Goal: Register for event/course

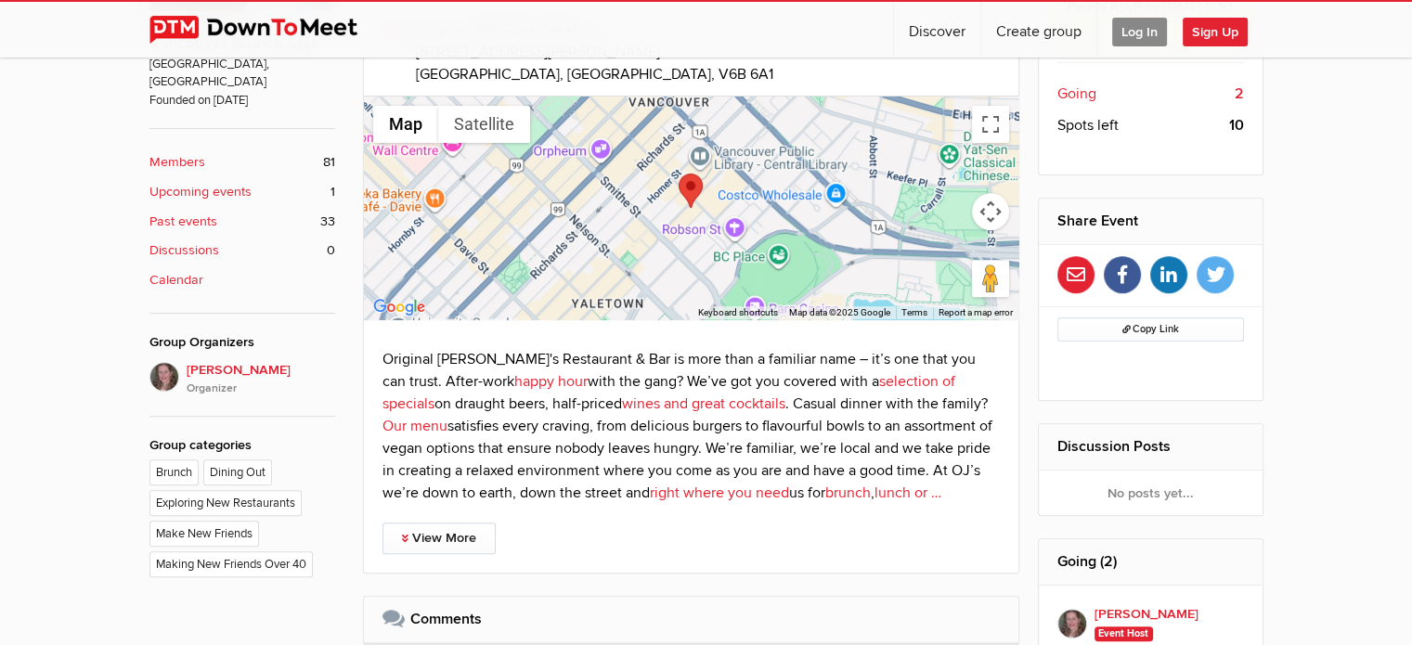
scroll to position [685, 0]
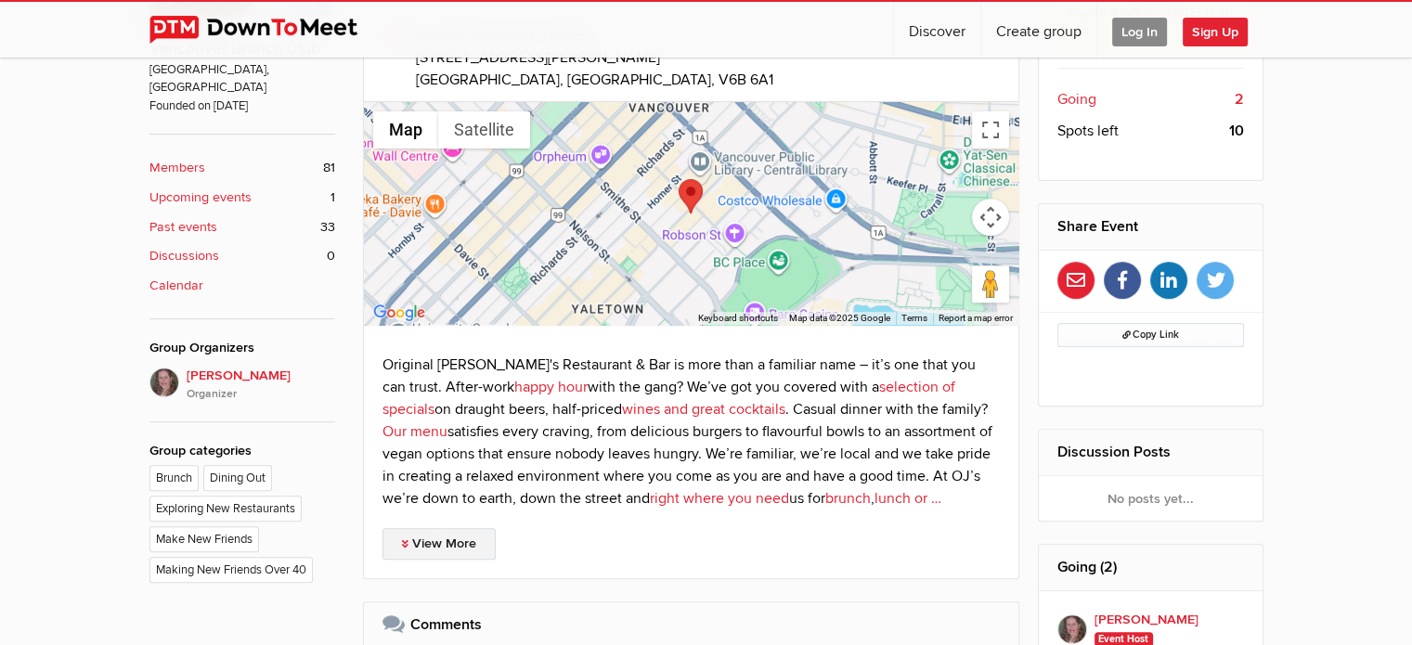
click at [448, 532] on link "View More" at bounding box center [438, 544] width 113 height 32
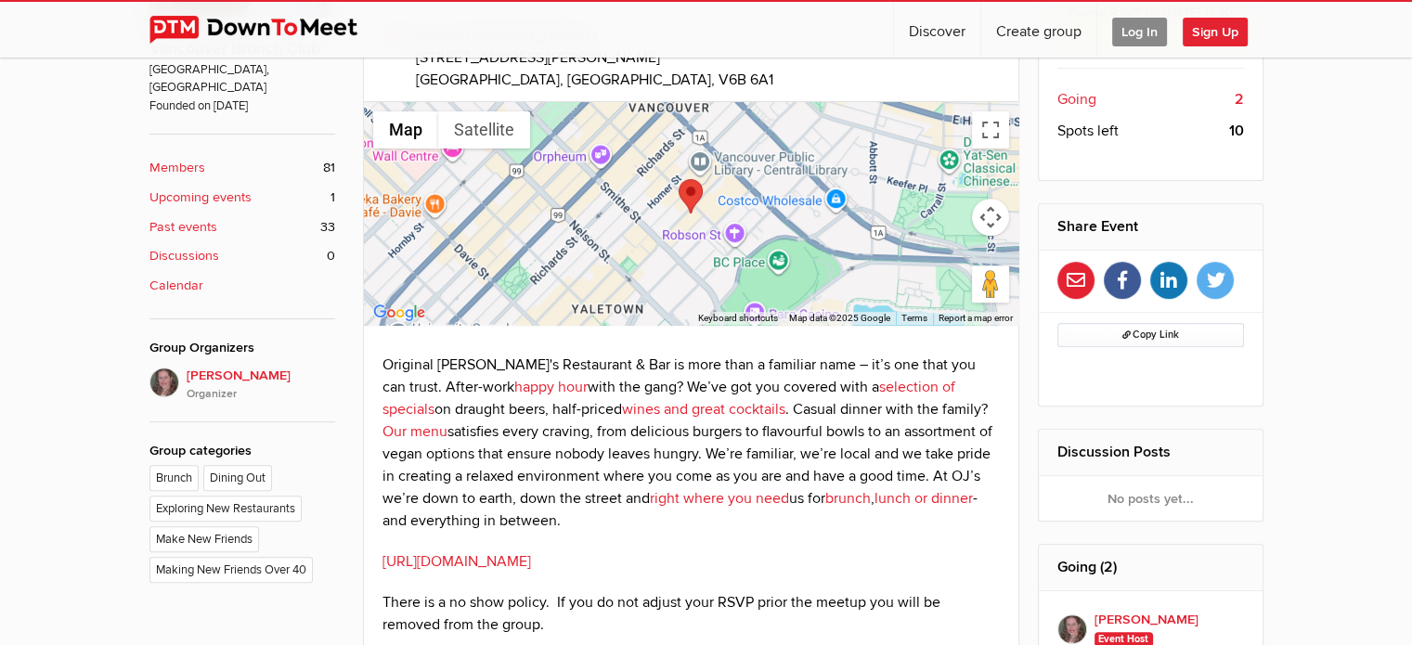
click at [531, 552] on link "[URL][DOMAIN_NAME]" at bounding box center [456, 561] width 149 height 19
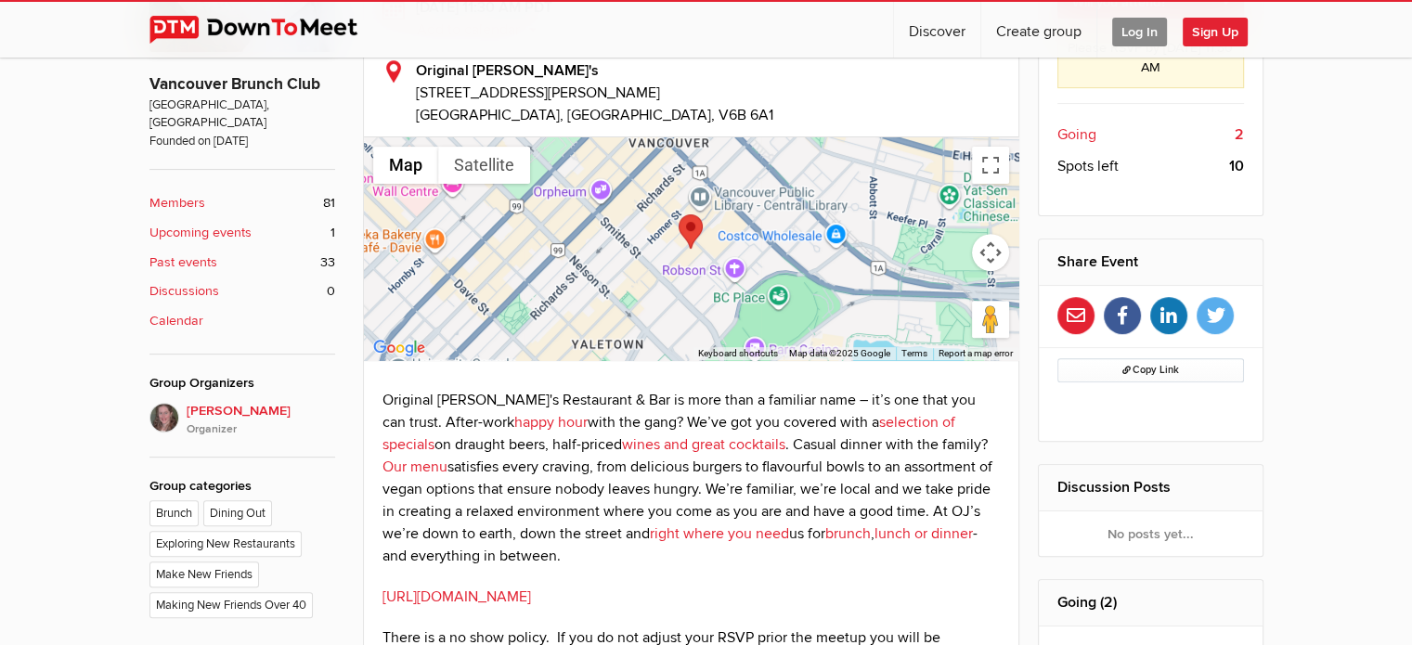
scroll to position [376, 0]
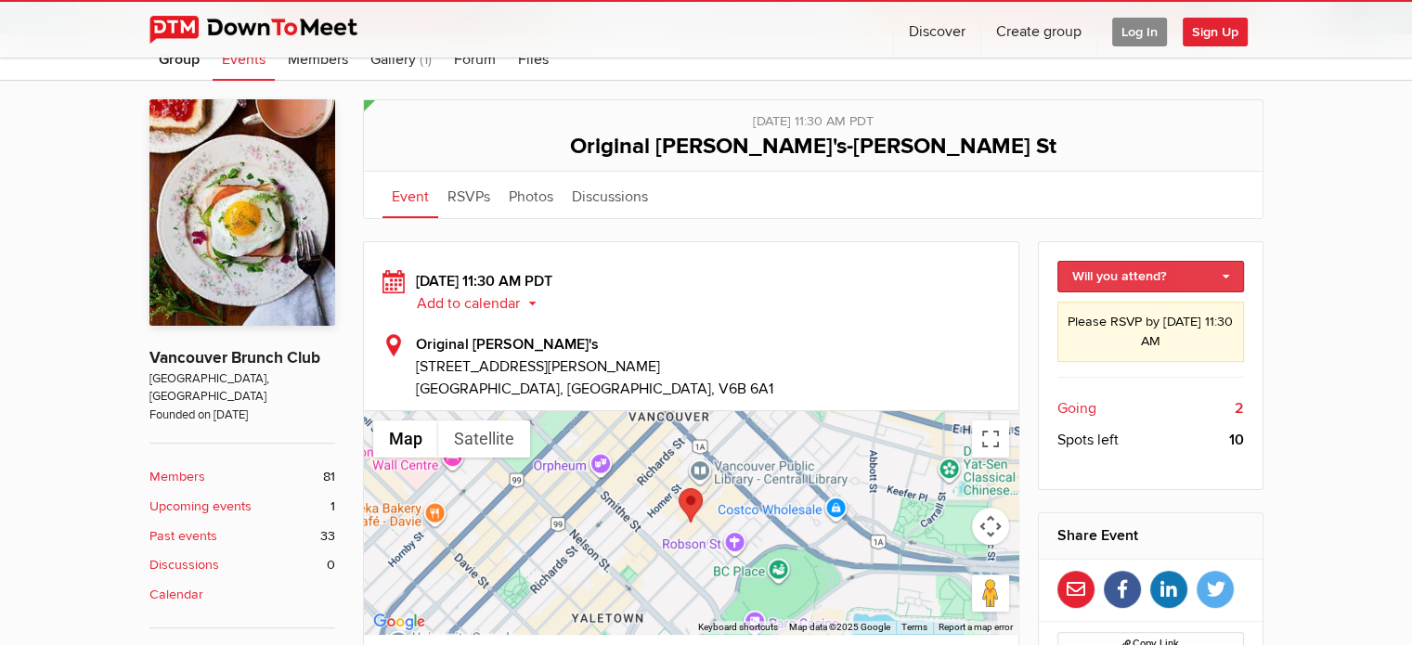
click at [1226, 273] on link "Will you attend?" at bounding box center [1150, 277] width 187 height 32
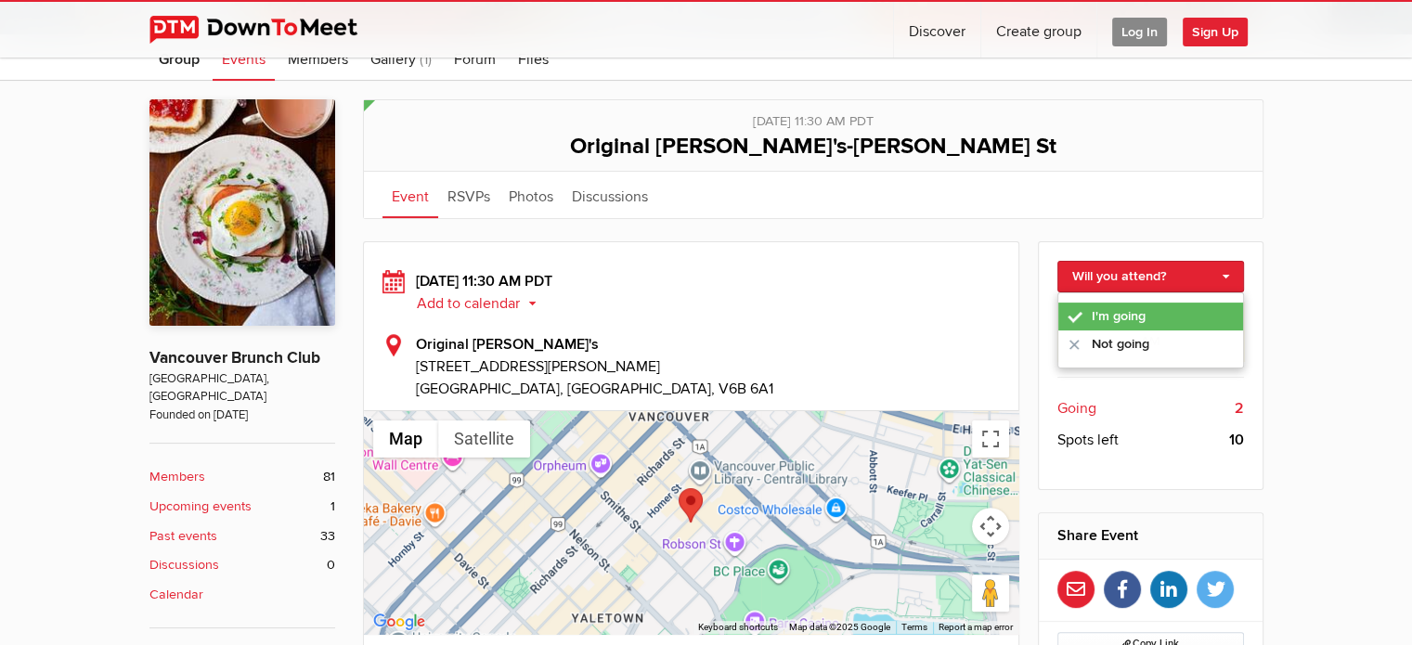
click at [1146, 309] on link "I'm going" at bounding box center [1150, 317] width 185 height 28
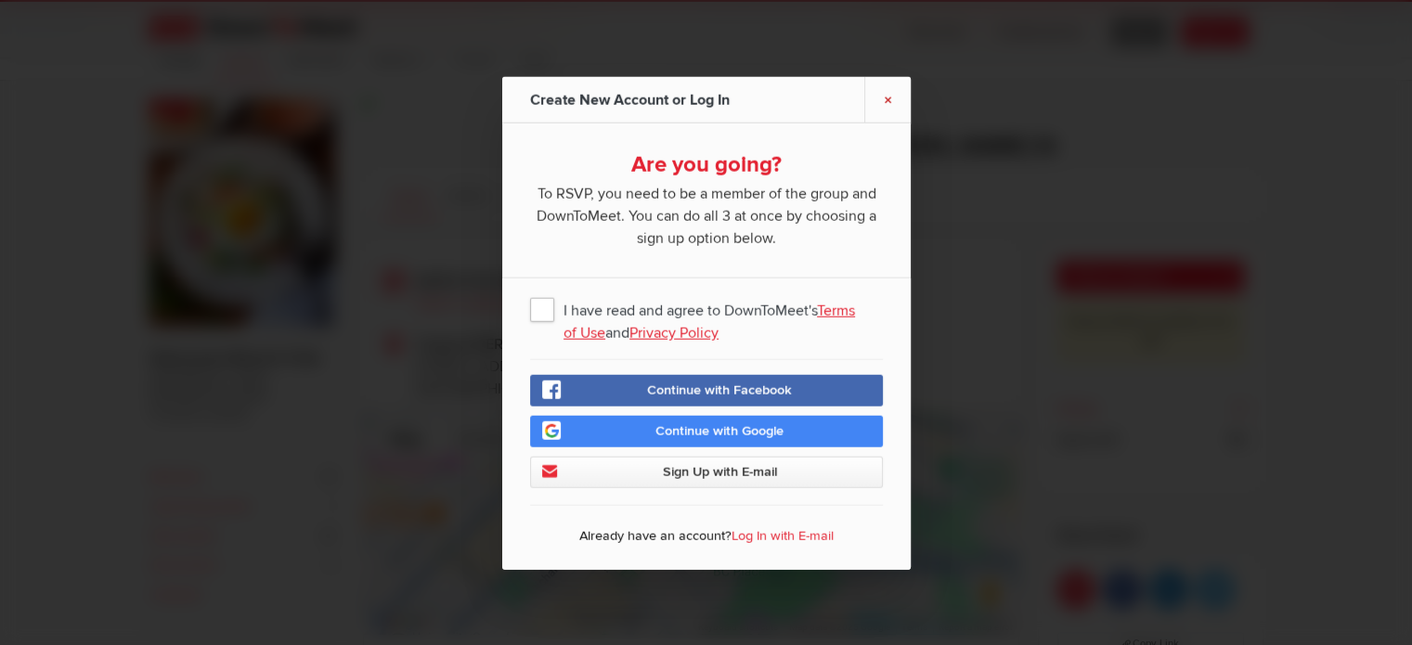
click at [892, 96] on link "×" at bounding box center [887, 98] width 46 height 45
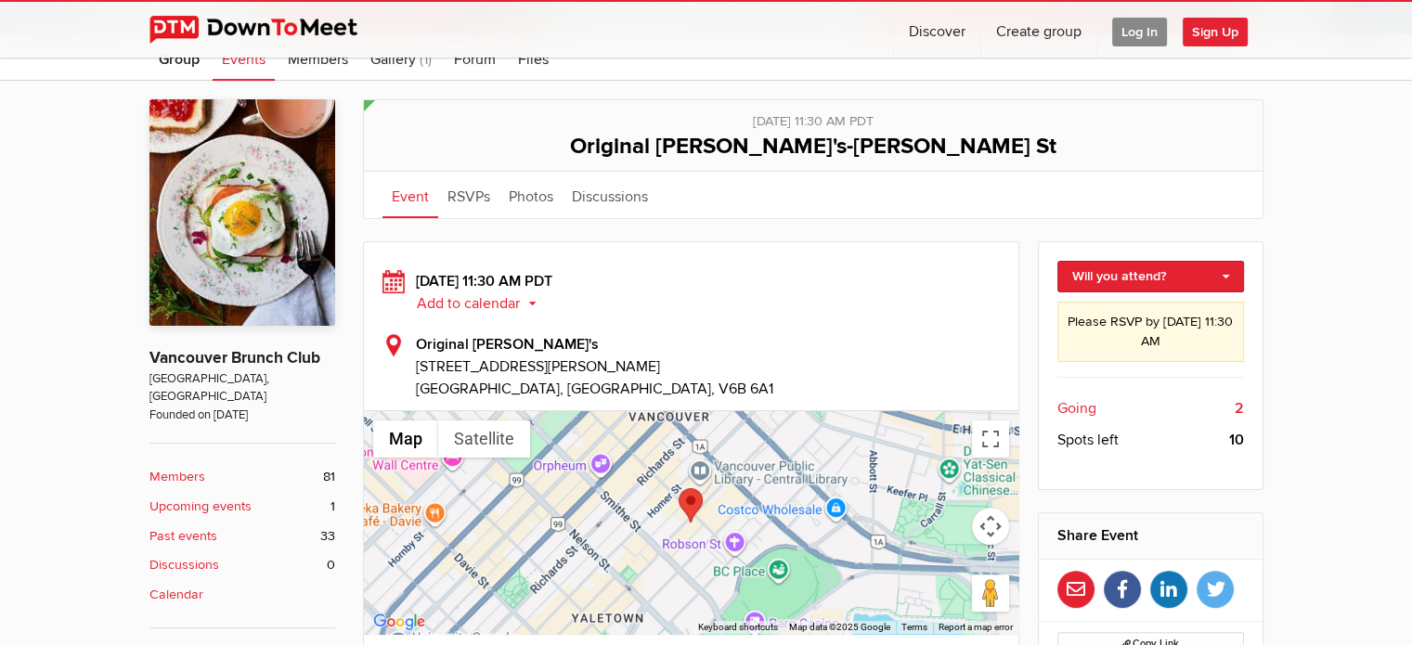
click at [1133, 23] on span "Log In" at bounding box center [1139, 32] width 55 height 29
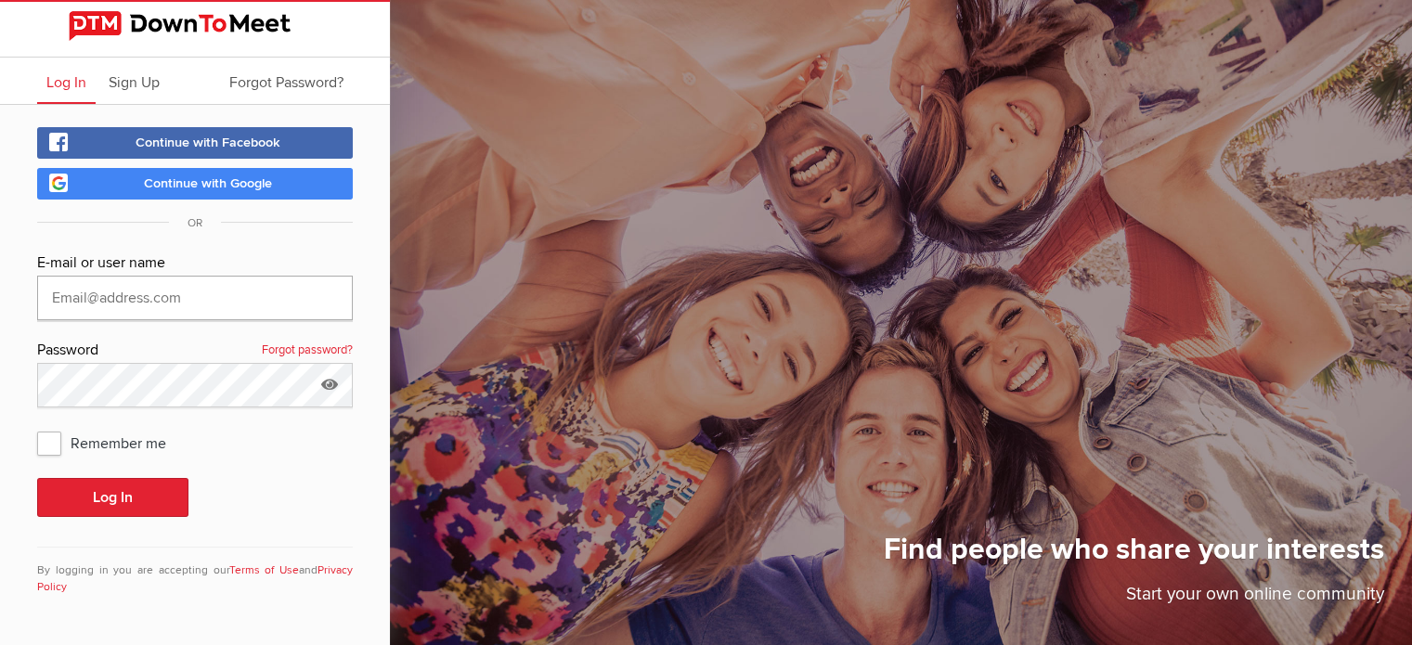
type input "[EMAIL_ADDRESS][DOMAIN_NAME]"
click at [41, 438] on span "Remember me" at bounding box center [111, 442] width 148 height 33
click at [37, 426] on input "Remember me" at bounding box center [36, 425] width 1 height 1
checkbox input "true"
click at [110, 491] on button "Log In" at bounding box center [112, 497] width 151 height 39
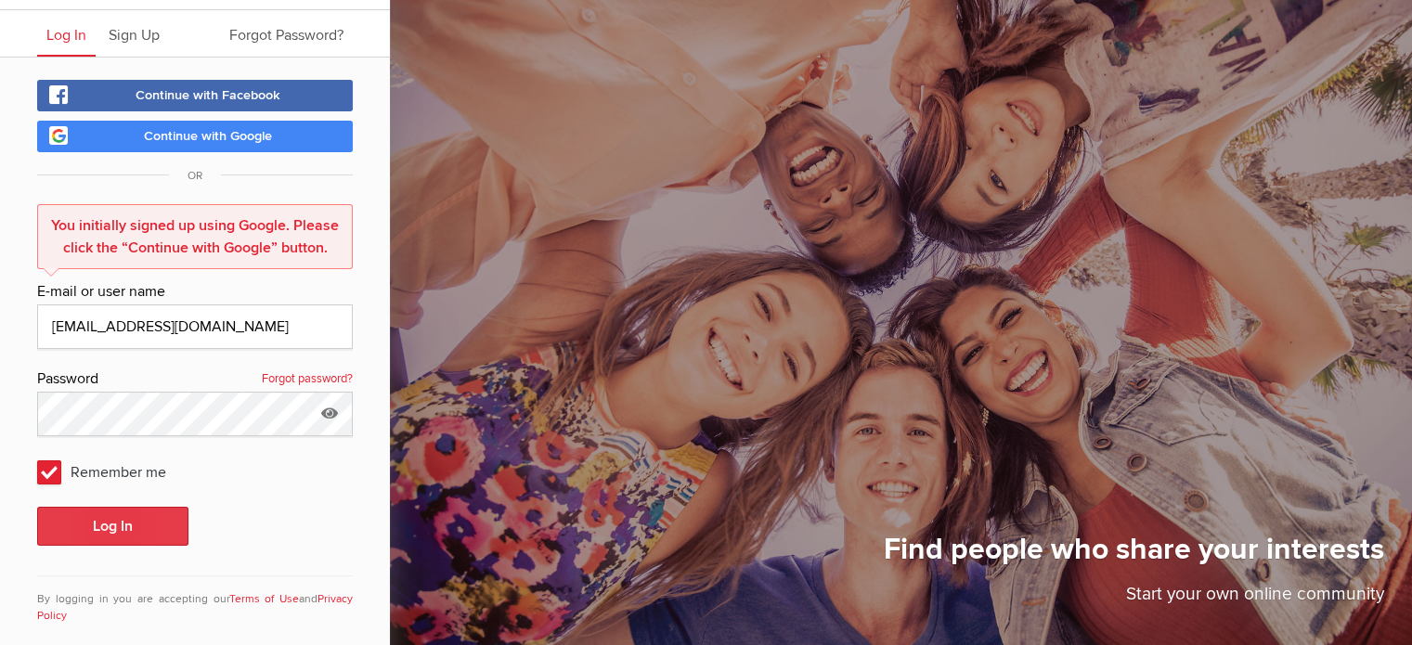
scroll to position [69, 0]
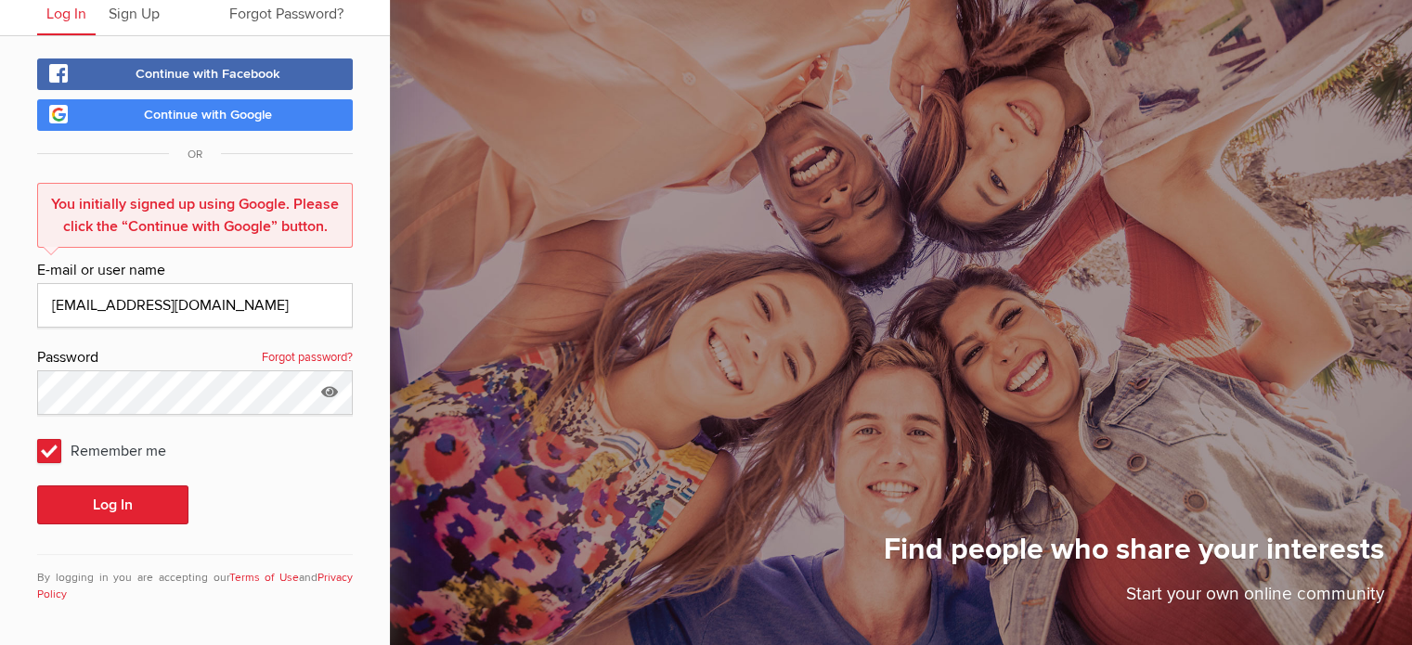
click at [228, 109] on span "Continue with Google" at bounding box center [208, 115] width 128 height 16
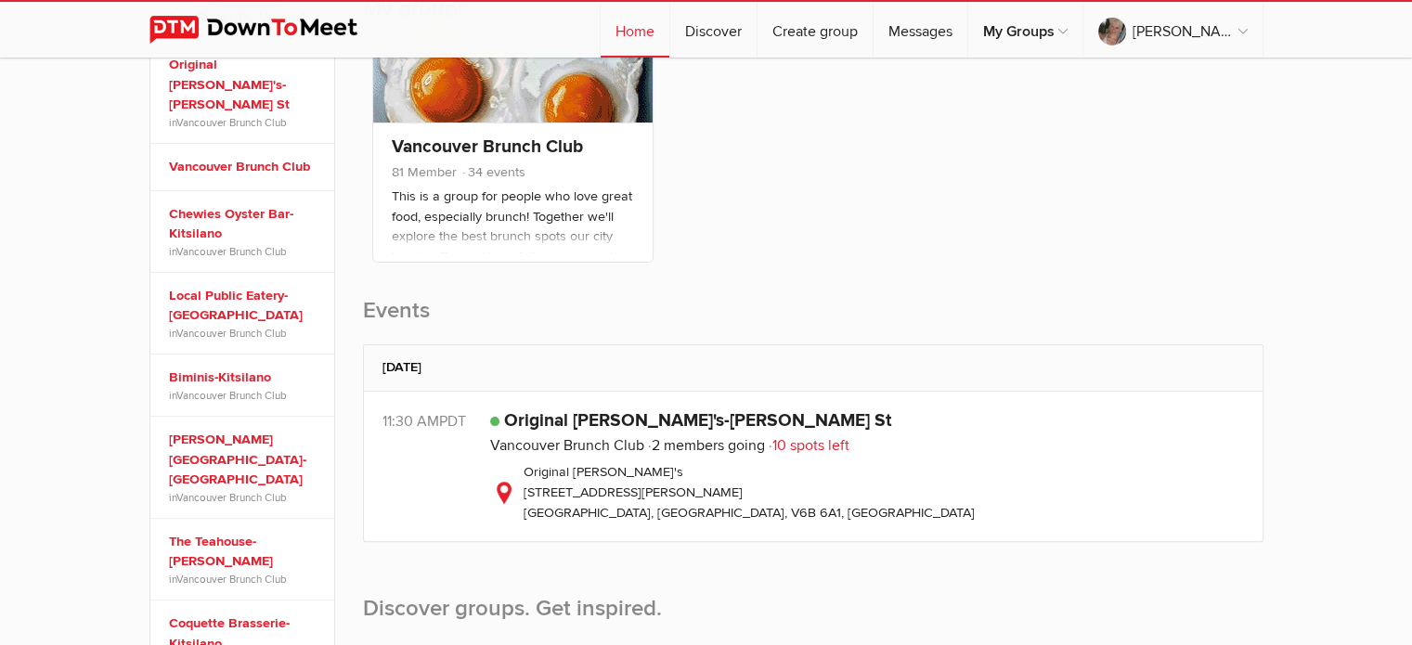
scroll to position [309, 0]
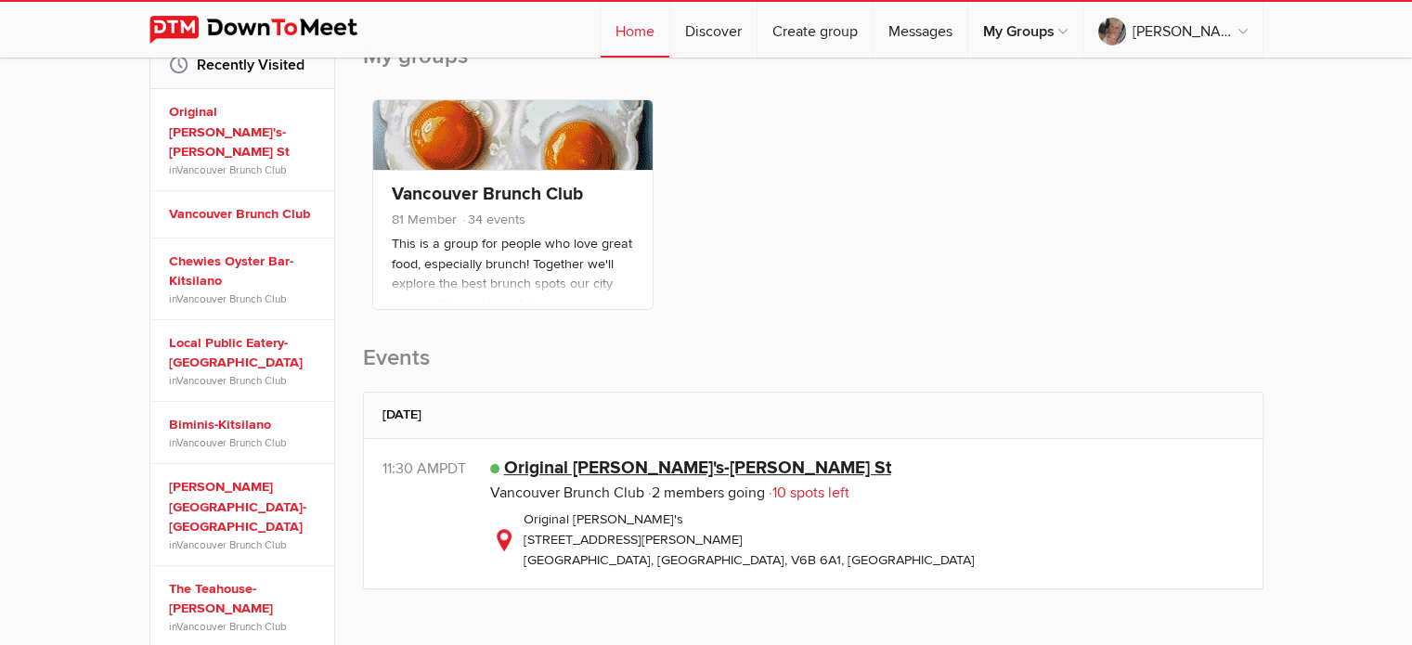
click at [577, 457] on link "Original [PERSON_NAME]'s-[PERSON_NAME] St" at bounding box center [697, 468] width 387 height 22
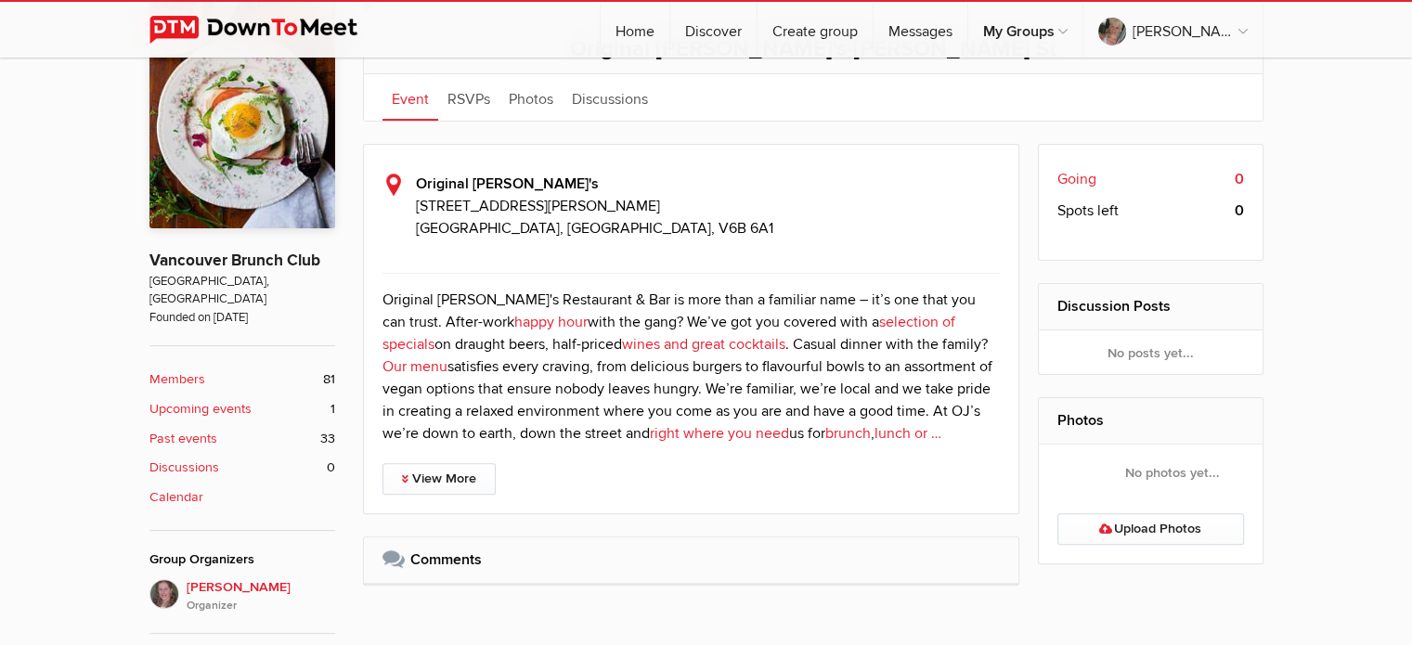
scroll to position [477, 0]
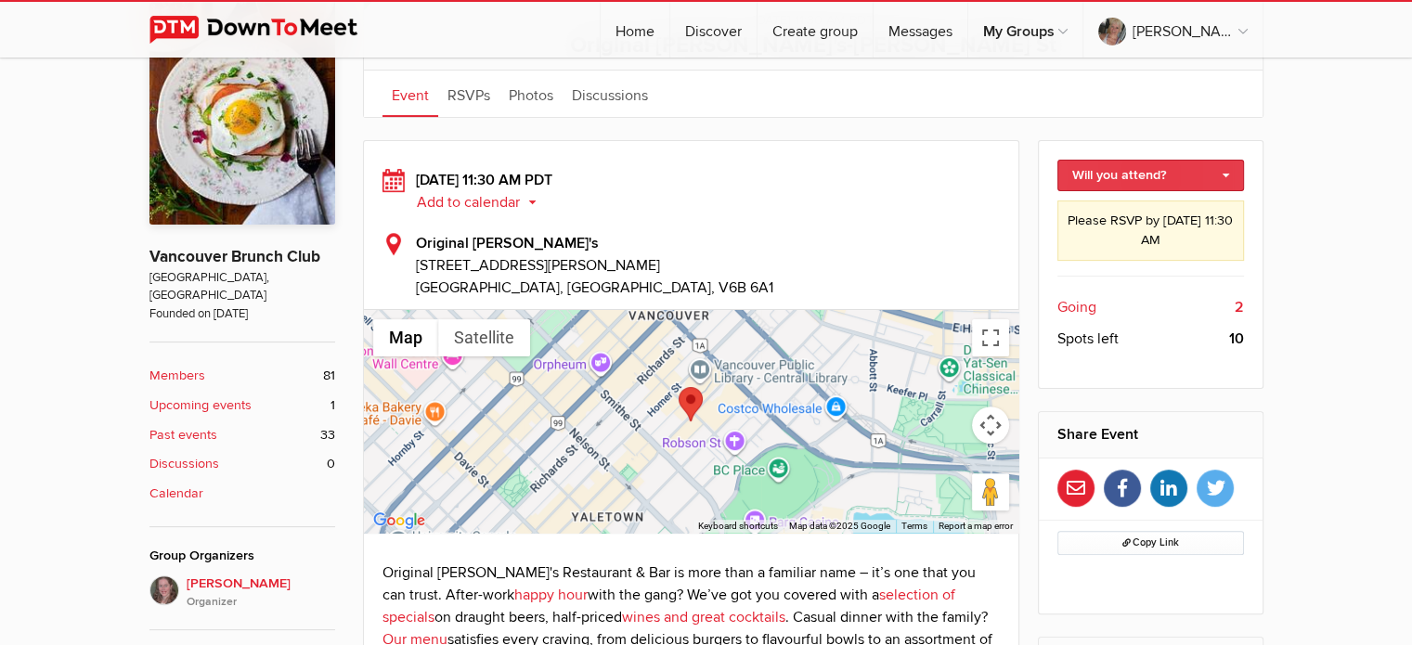
click at [1227, 166] on link "Will you attend?" at bounding box center [1150, 176] width 187 height 32
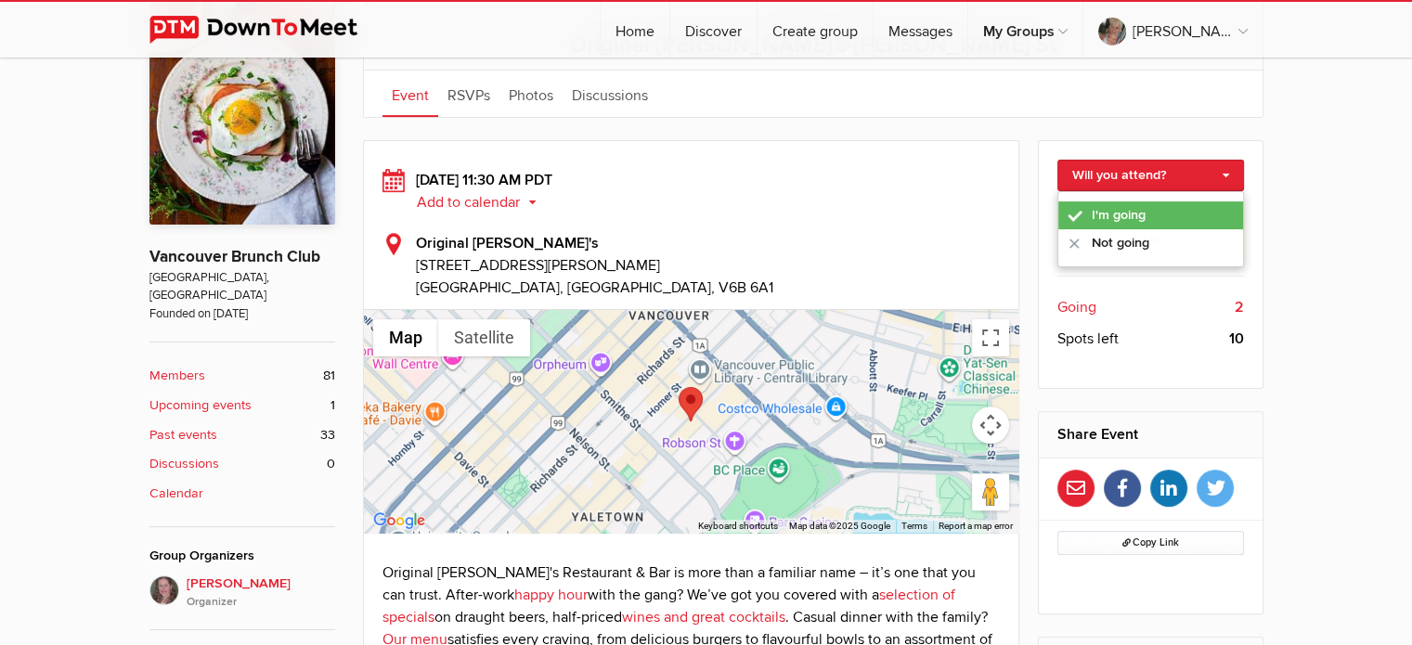
click at [1121, 203] on link "I'm going" at bounding box center [1150, 215] width 185 height 28
